Goal: Task Accomplishment & Management: Use online tool/utility

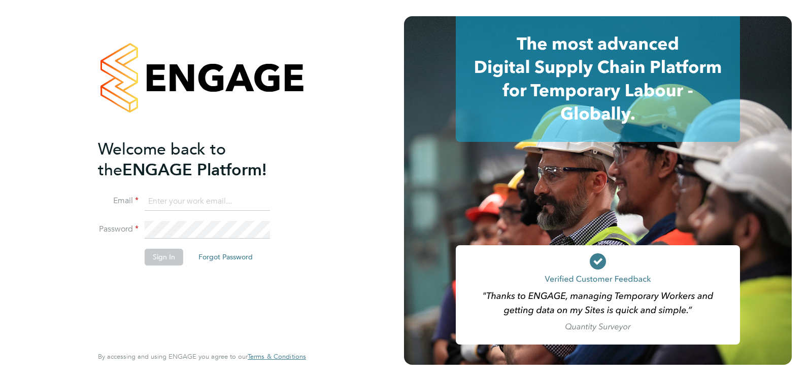
type input "[PERSON_NAME][EMAIL_ADDRESS][DOMAIN_NAME]"
click at [159, 259] on button "Sign In" at bounding box center [164, 257] width 39 height 16
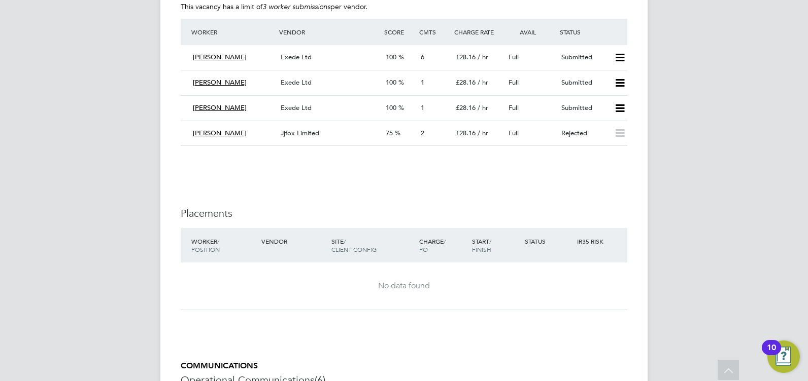
scroll to position [2486, 0]
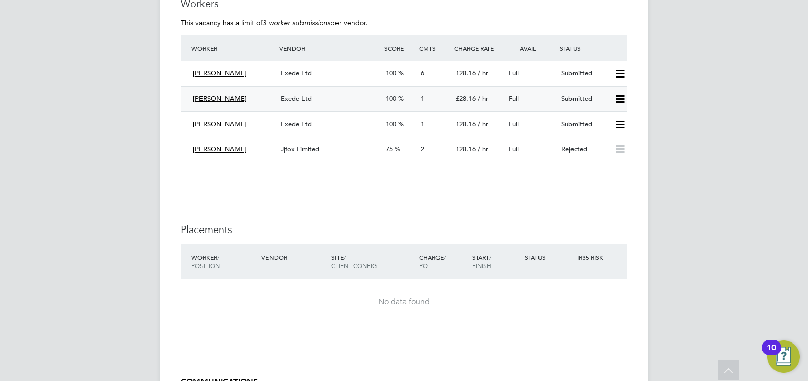
click at [620, 97] on icon at bounding box center [619, 99] width 13 height 8
click at [607, 134] on li "Reject" at bounding box center [606, 135] width 36 height 14
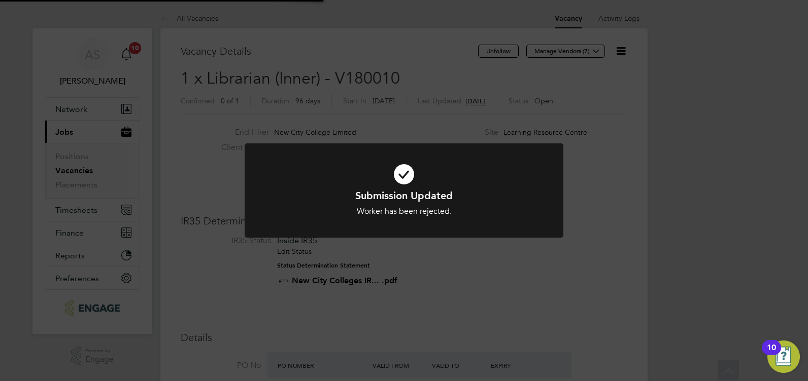
scroll to position [5, 5]
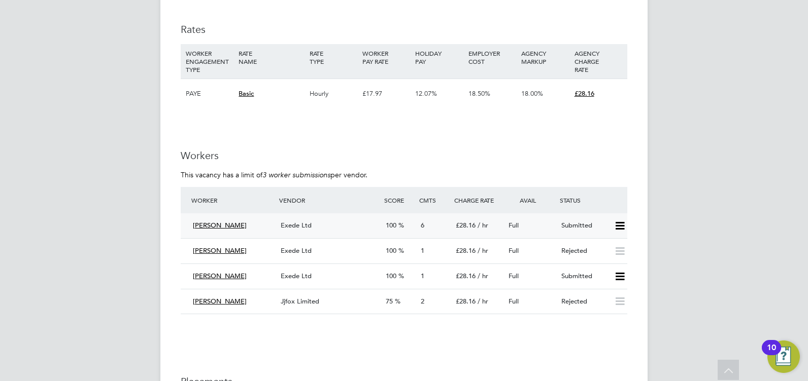
click at [620, 226] on icon at bounding box center [619, 226] width 13 height 8
click at [601, 261] on li "Reject" at bounding box center [606, 262] width 36 height 14
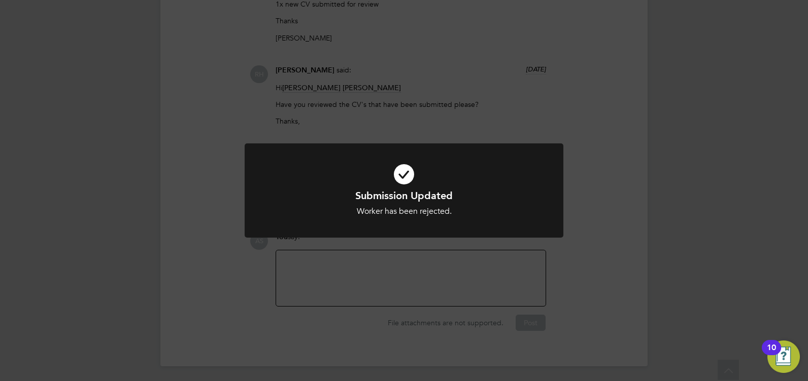
click at [365, 281] on div "Submission Updated Worker has been rejected. Cancel Okay" at bounding box center [404, 190] width 808 height 381
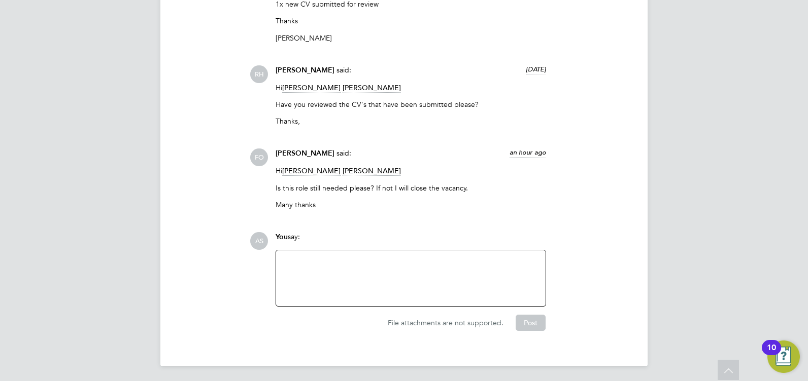
click at [291, 257] on div at bounding box center [410, 279] width 257 height 44
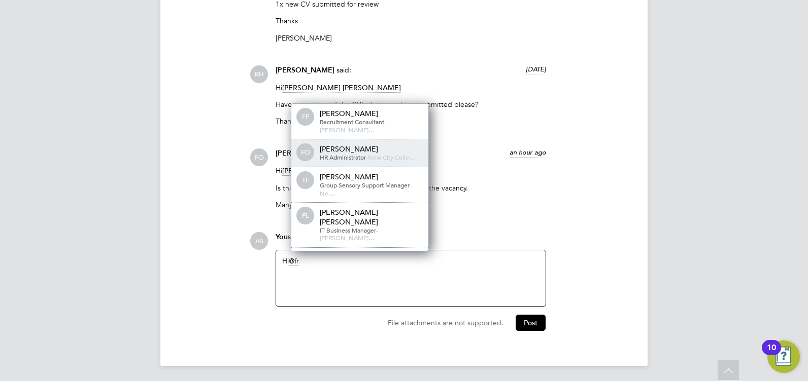
click at [330, 145] on div "[PERSON_NAME]" at bounding box center [370, 149] width 101 height 9
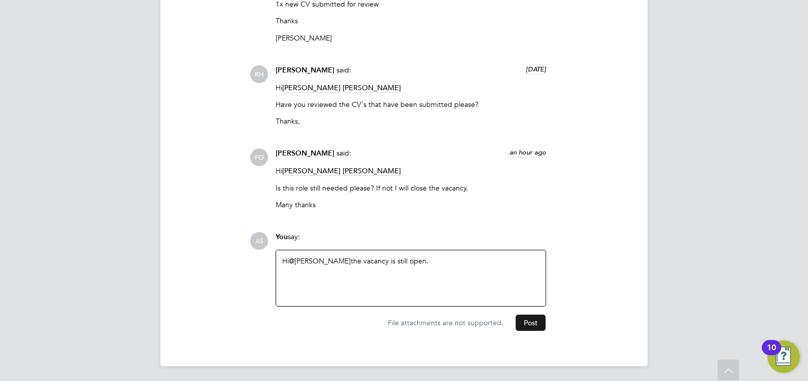
click at [526, 322] on button "Post" at bounding box center [530, 323] width 30 height 16
